Goal: Task Accomplishment & Management: Complete application form

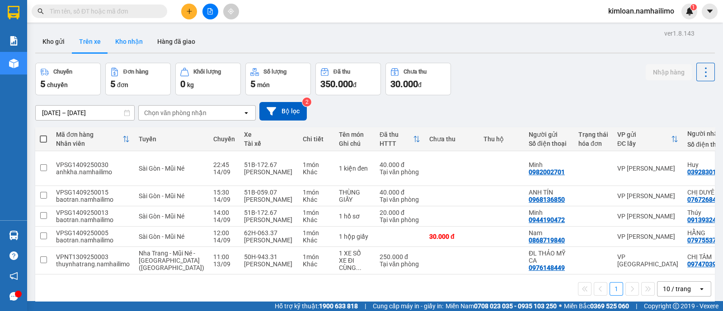
click at [117, 47] on button "Kho nhận" at bounding box center [129, 42] width 42 height 22
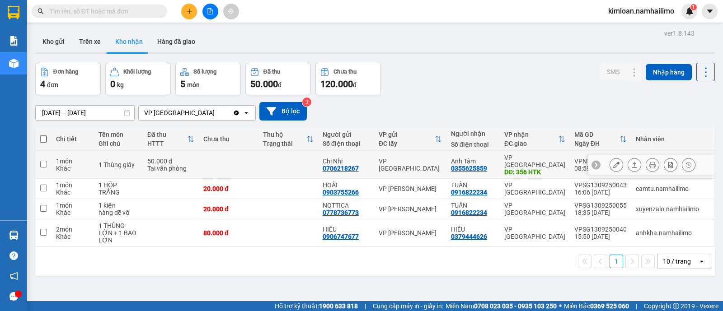
click at [48, 165] on td at bounding box center [43, 165] width 16 height 28
checkbox input "true"
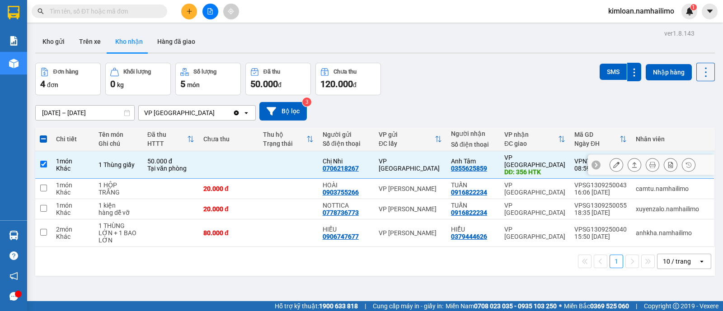
click at [613, 162] on icon at bounding box center [616, 165] width 6 height 6
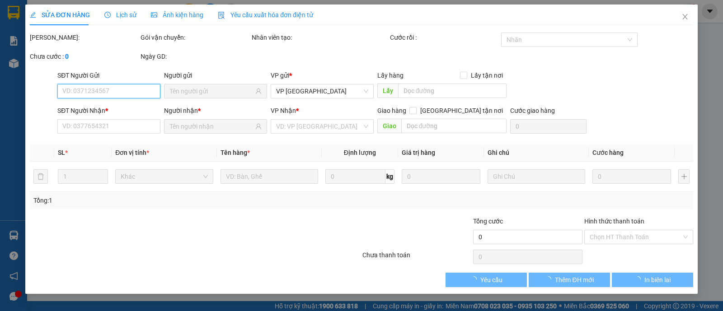
type input "0706218267"
type input "Chị Nhi"
type input "0355625859"
type input "Anh Tâm"
type input "356 HTK"
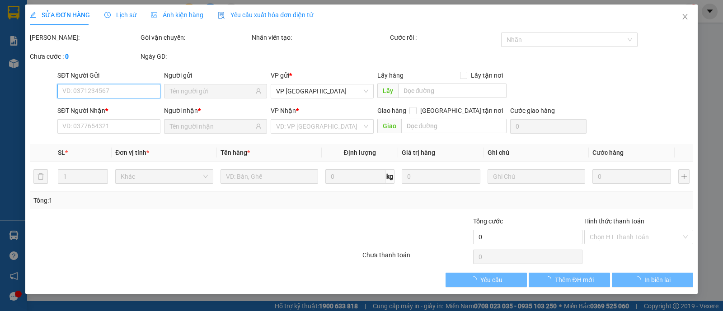
type input "50.000"
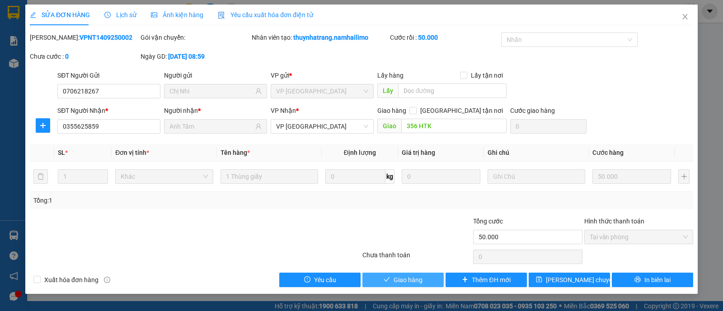
click at [425, 276] on button "Giao hàng" at bounding box center [402, 280] width 81 height 14
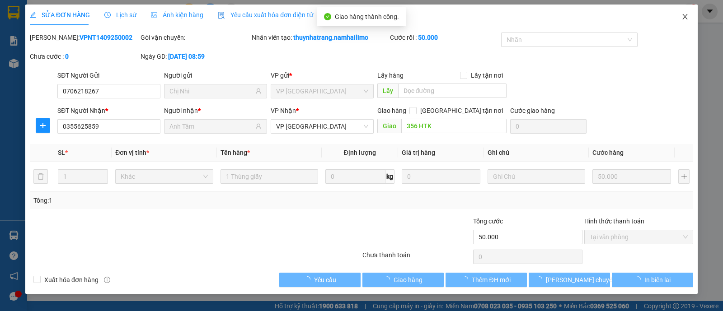
click at [686, 11] on span "Close" at bounding box center [684, 17] width 25 height 25
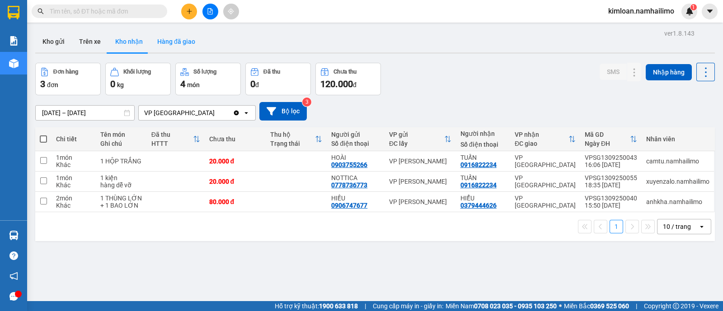
click at [185, 43] on button "Hàng đã giao" at bounding box center [176, 42] width 52 height 22
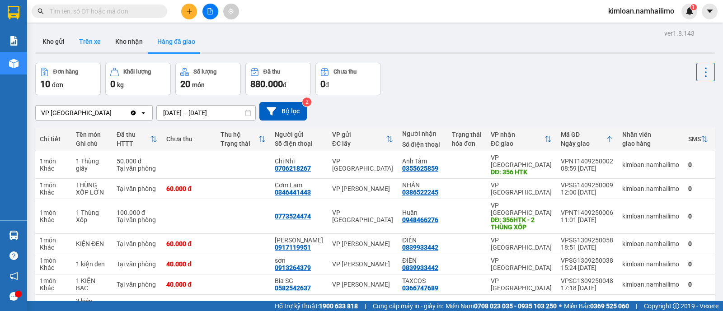
click at [88, 40] on button "Trên xe" at bounding box center [90, 42] width 36 height 22
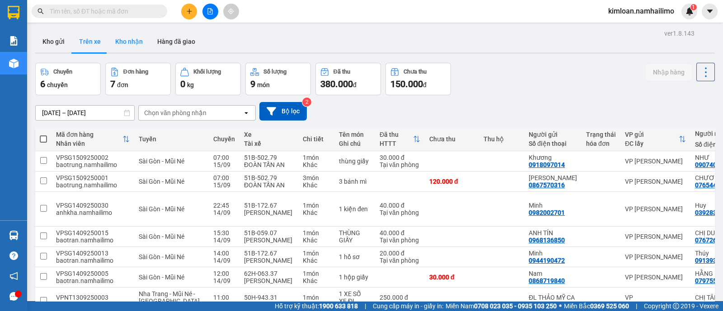
click at [135, 42] on button "Kho nhận" at bounding box center [129, 42] width 42 height 22
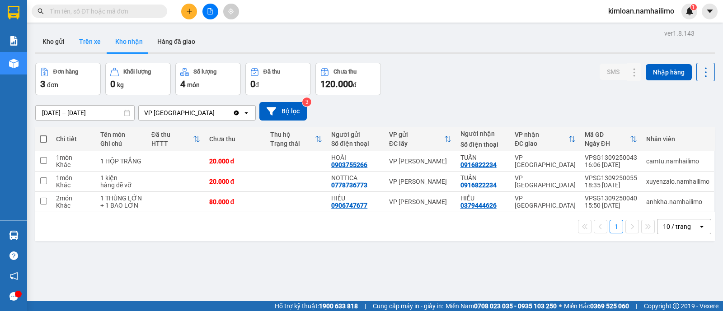
click at [93, 38] on button "Trên xe" at bounding box center [90, 42] width 36 height 22
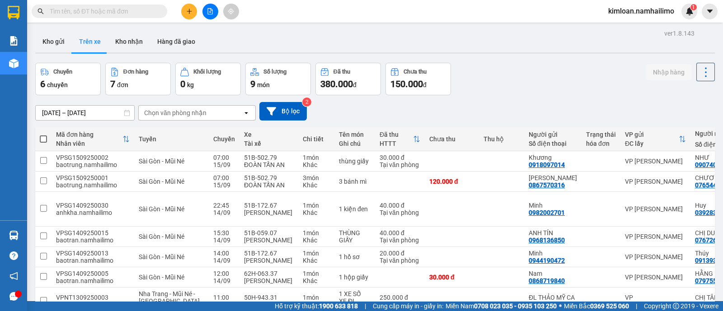
click at [211, 112] on div "Chọn văn phòng nhận" at bounding box center [191, 113] width 104 height 14
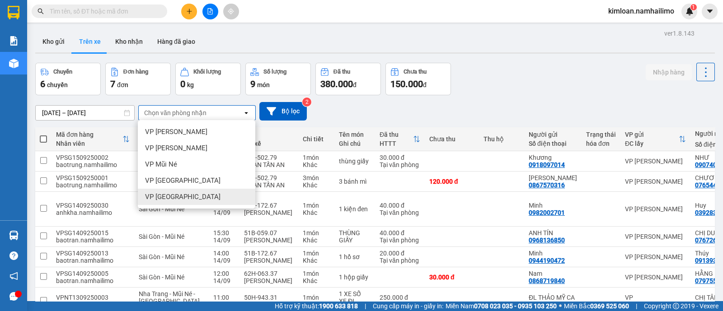
click at [187, 204] on div "VP [GEOGRAPHIC_DATA]" at bounding box center [196, 197] width 117 height 16
click at [213, 204] on div "22:45" at bounding box center [224, 205] width 22 height 7
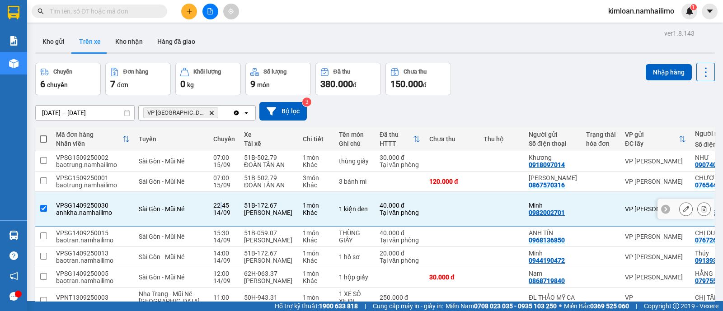
checkbox input "false"
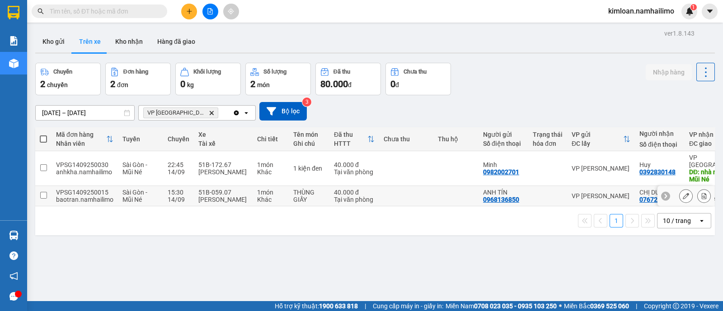
click at [40, 192] on input "checkbox" at bounding box center [43, 195] width 7 height 7
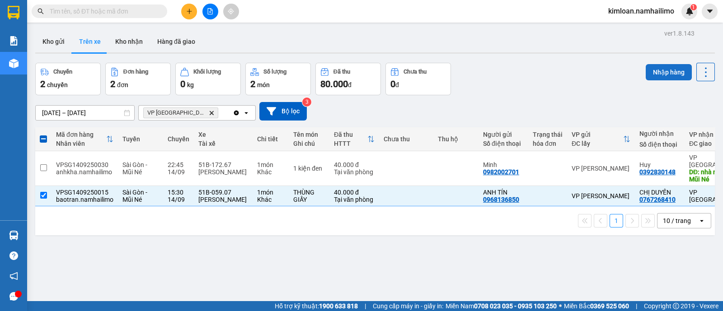
click at [649, 71] on button "Nhập hàng" at bounding box center [668, 72] width 46 height 16
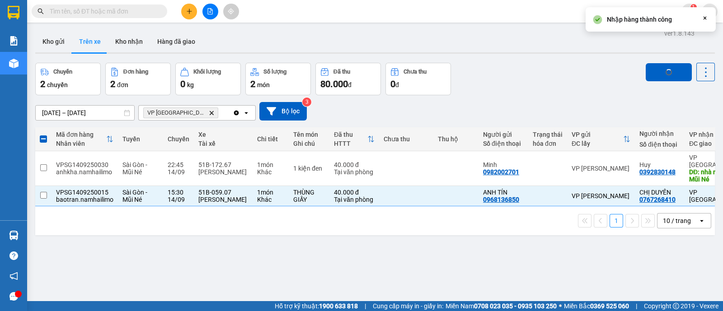
checkbox input "false"
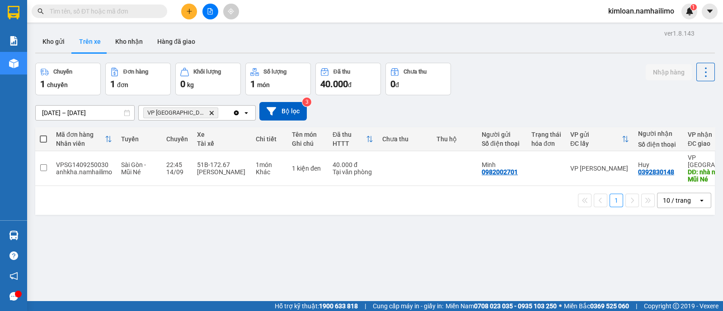
click at [45, 173] on td at bounding box center [43, 168] width 16 height 35
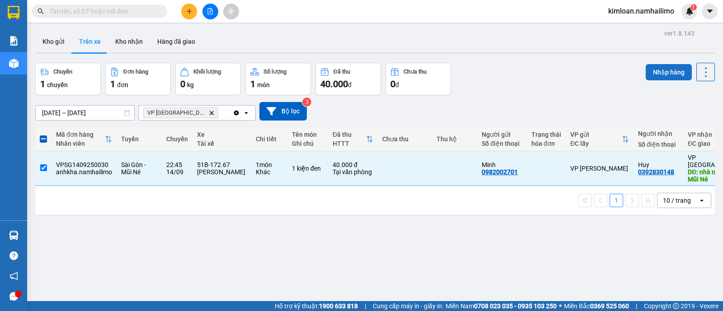
click at [662, 67] on button "Nhập hàng" at bounding box center [668, 72] width 46 height 16
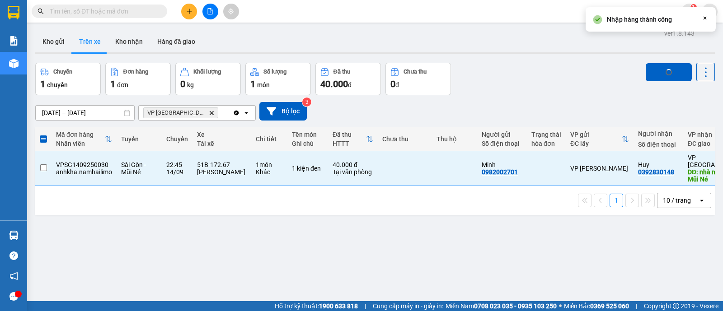
checkbox input "false"
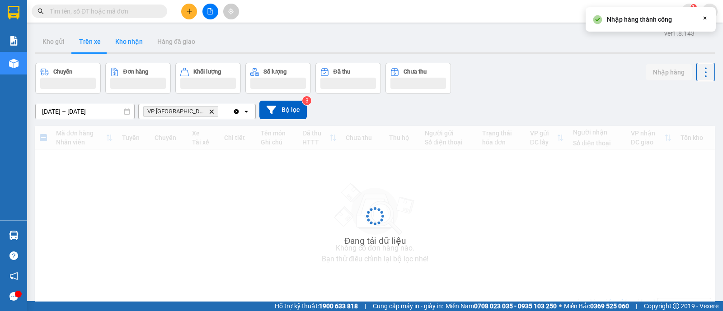
click at [129, 46] on button "Kho nhận" at bounding box center [129, 42] width 42 height 22
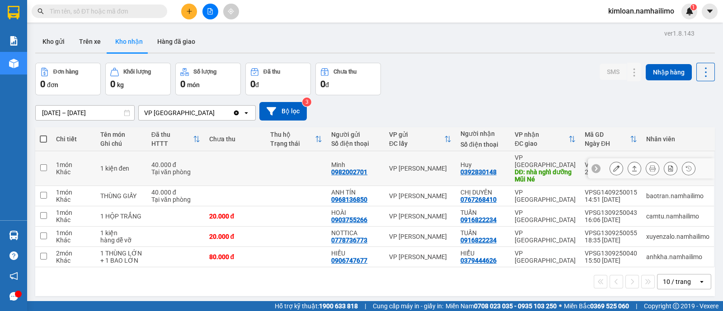
click at [47, 163] on td at bounding box center [43, 168] width 16 height 35
checkbox input "true"
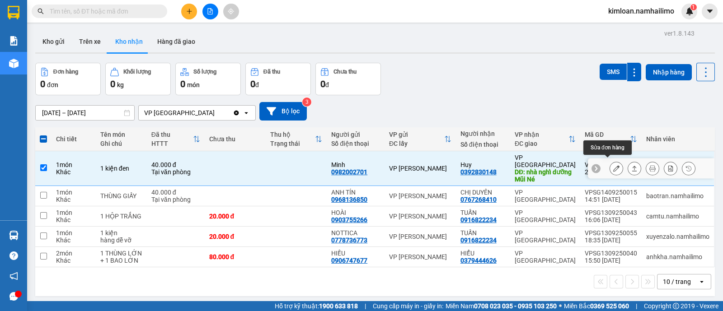
click at [613, 165] on icon at bounding box center [616, 168] width 6 height 6
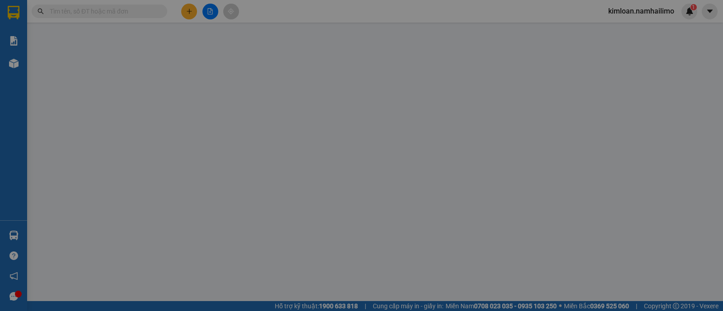
type input "0982002701"
type input "Minh"
type input "0392830148"
type input "Huy"
type input "nhà nghỉ dưỡng Mũi Né"
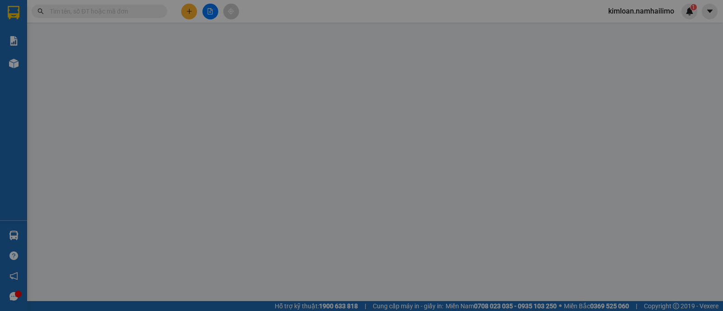
type input "40.000"
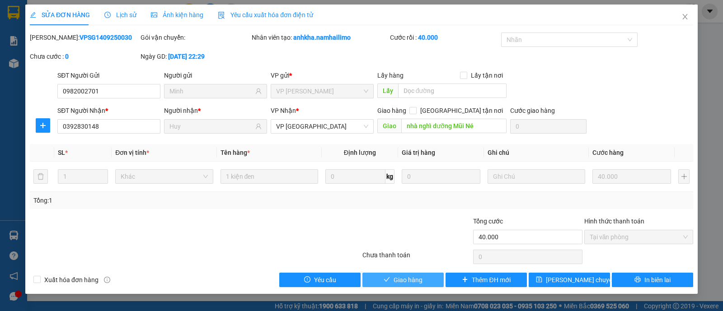
click at [402, 276] on span "Giao hàng" at bounding box center [407, 280] width 29 height 10
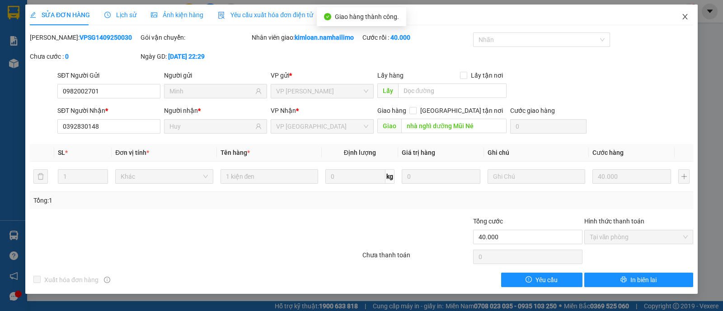
click at [683, 19] on icon "close" at bounding box center [684, 16] width 5 height 5
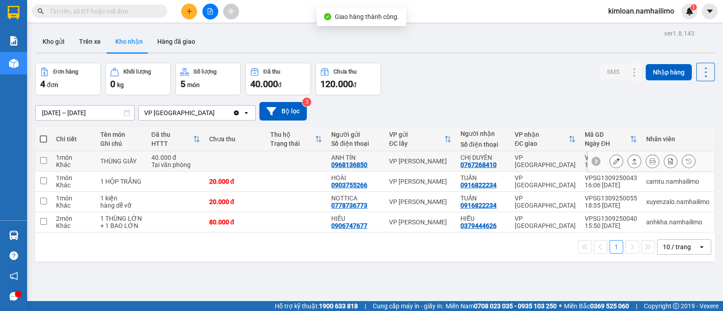
click at [45, 163] on td at bounding box center [43, 161] width 16 height 20
checkbox input "true"
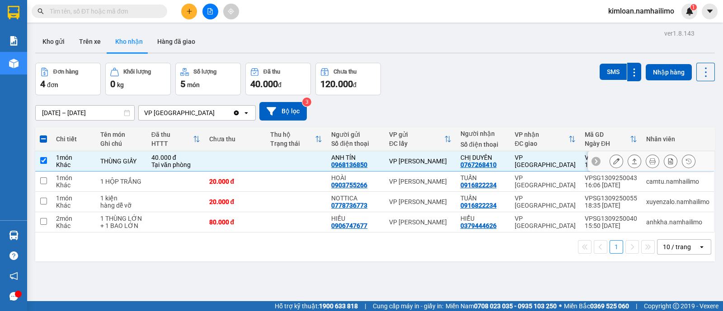
click at [613, 163] on icon at bounding box center [616, 161] width 6 height 6
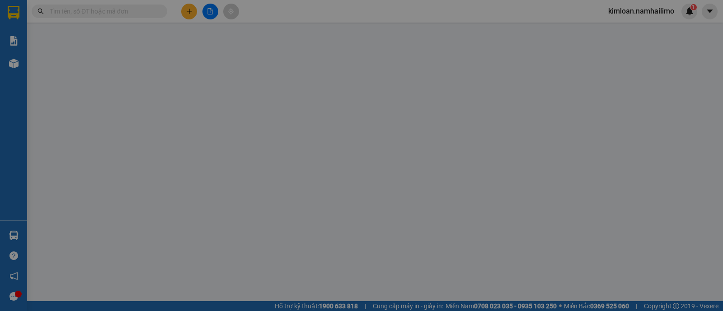
type input "0968136850"
type input "ANH TÍN"
type input "0767268410"
type input "CHỊ DUYÊN"
type input "40.000"
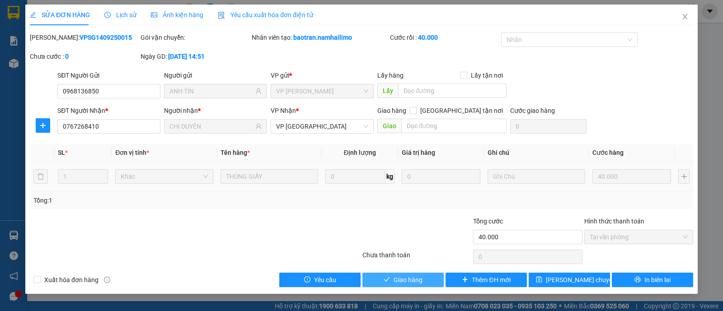
click at [402, 281] on span "Giao hàng" at bounding box center [407, 280] width 29 height 10
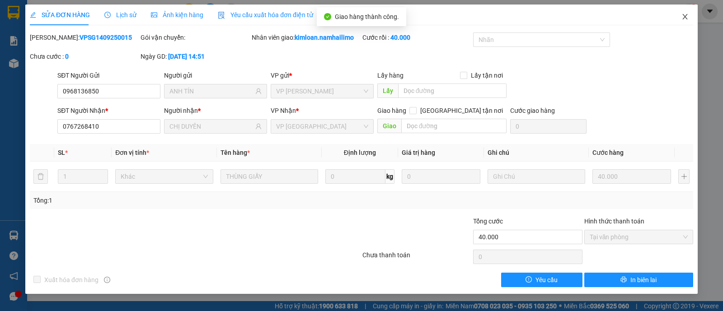
click at [688, 16] on span "Close" at bounding box center [684, 17] width 25 height 25
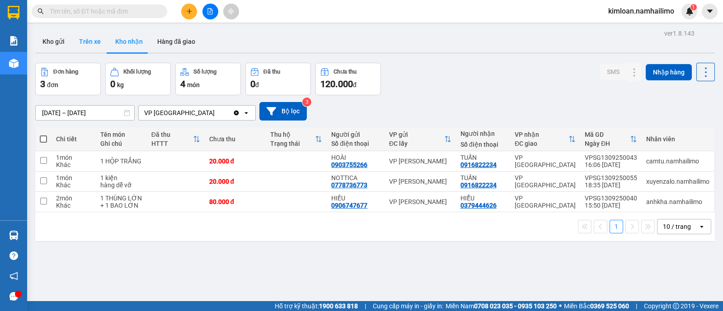
click at [97, 38] on button "Trên xe" at bounding box center [90, 42] width 36 height 22
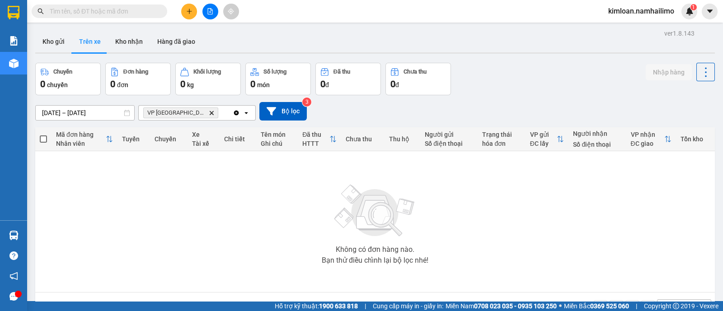
click at [209, 112] on icon "Delete" at bounding box center [211, 112] width 5 height 5
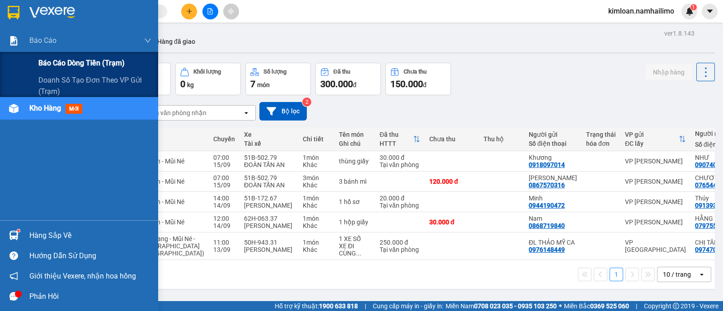
click at [63, 59] on span "Báo cáo dòng tiền (trạm)" at bounding box center [81, 62] width 86 height 11
